Goal: Task Accomplishment & Management: Manage account settings

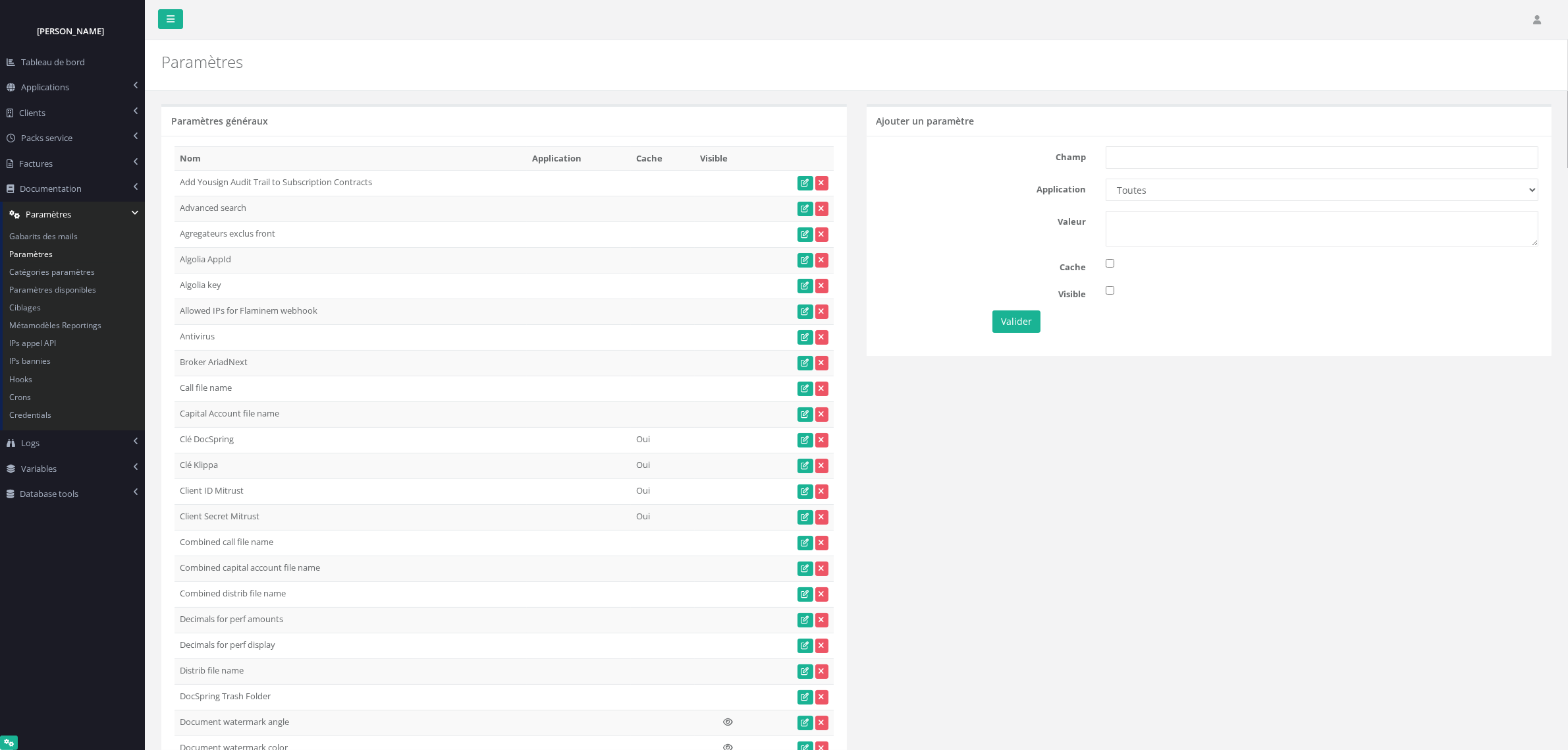
click at [919, 201] on div "Application Toutes Aloe Private Equity Alpin Capital API Access to My DB API de…" at bounding box center [1209, 190] width 679 height 23
click at [1144, 152] on input "text" at bounding box center [1322, 158] width 433 height 23
paste input "Documents : BO - Order by name"
type input "Documents : BO - Order by name"
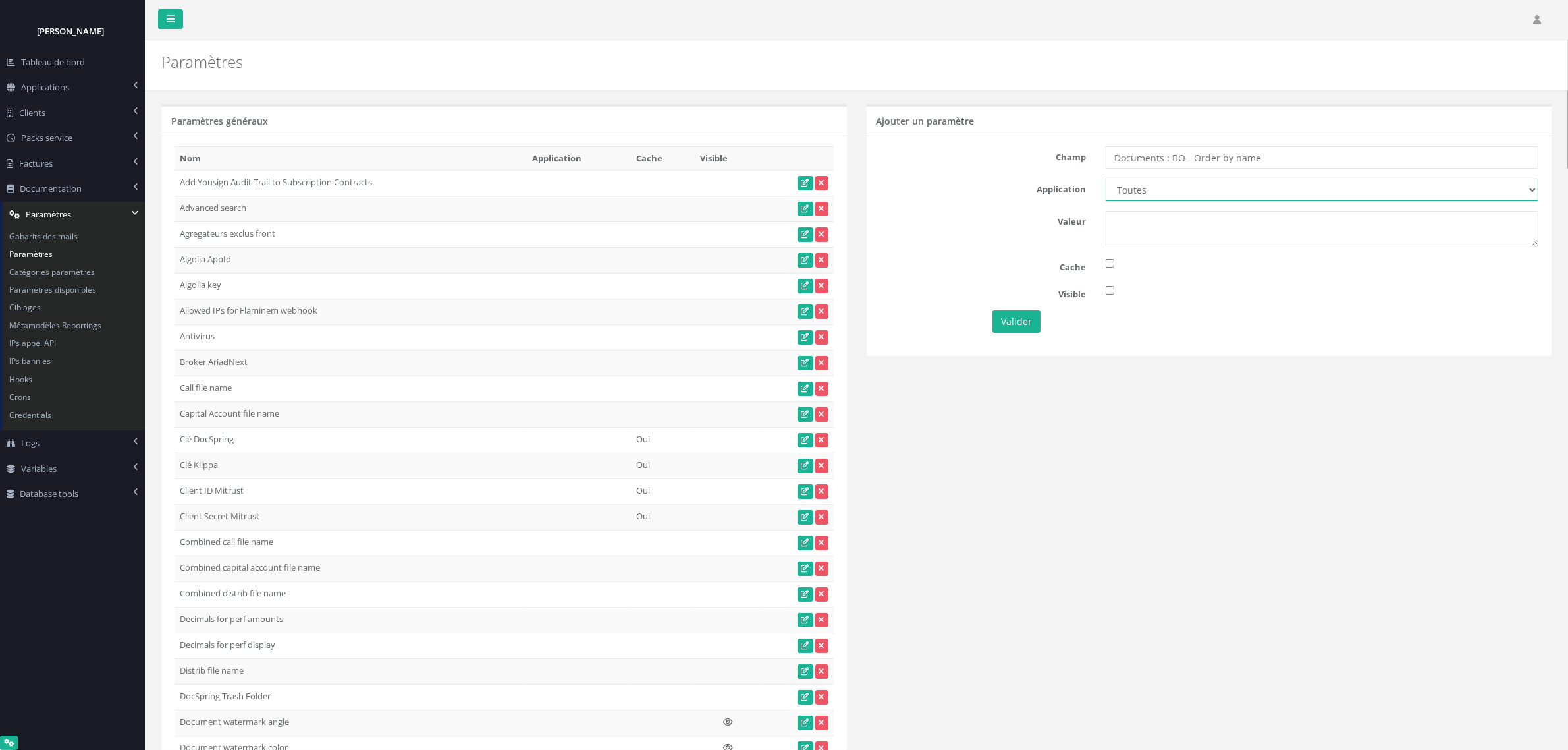
click at [1154, 196] on select "Toutes Aloe Private Equity Alpin Capital API Access to My DB API demo Astorg As…" at bounding box center [1322, 190] width 433 height 23
select select "36"
click at [1106, 179] on select "Toutes Aloe Private Equity Alpin Capital API Access to My DB API demo Astorg As…" at bounding box center [1322, 190] width 433 height 23
click at [1152, 219] on textarea at bounding box center [1322, 228] width 433 height 35
type textarea "1"
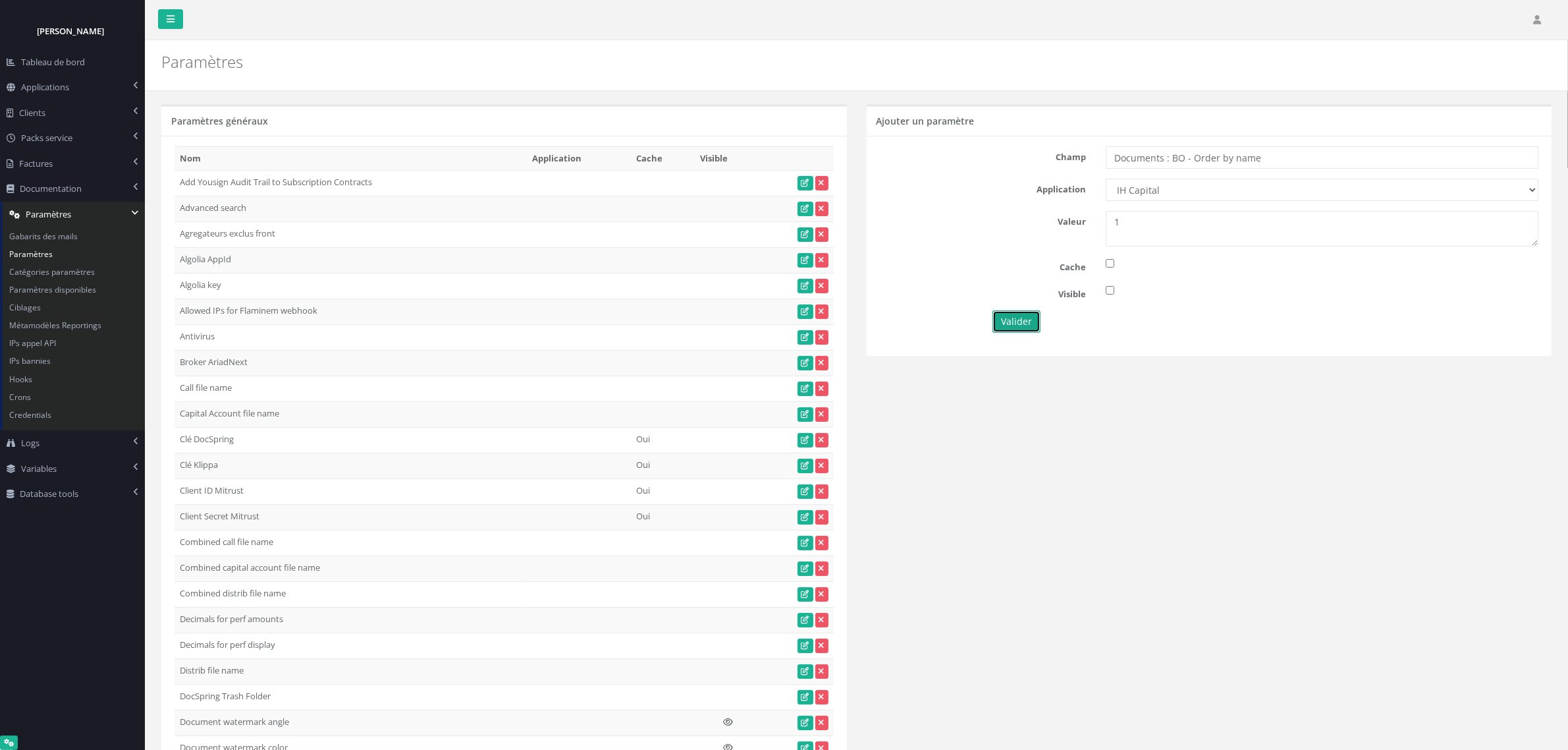
click at [1012, 315] on button "Valider" at bounding box center [1017, 321] width 48 height 23
